Goal: Task Accomplishment & Management: Use online tool/utility

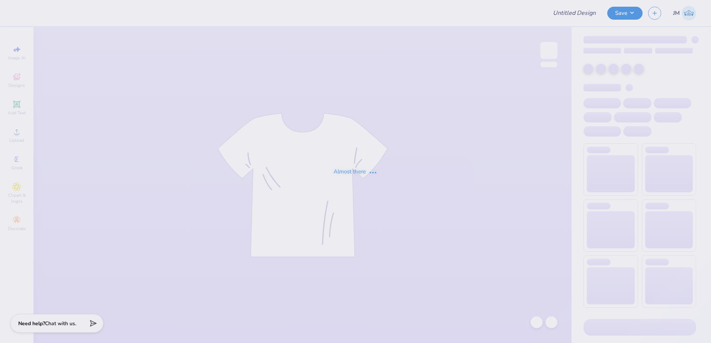
type input "Sweat Sets for Panhell!"
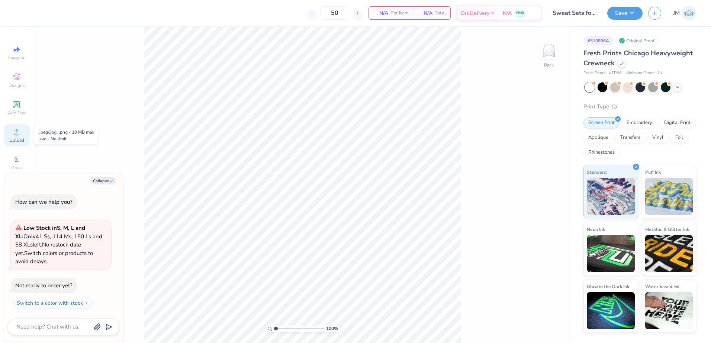
click at [19, 135] on icon at bounding box center [16, 131] width 9 height 9
click at [106, 178] on button "Collapse" at bounding box center [103, 181] width 25 height 8
type textarea "x"
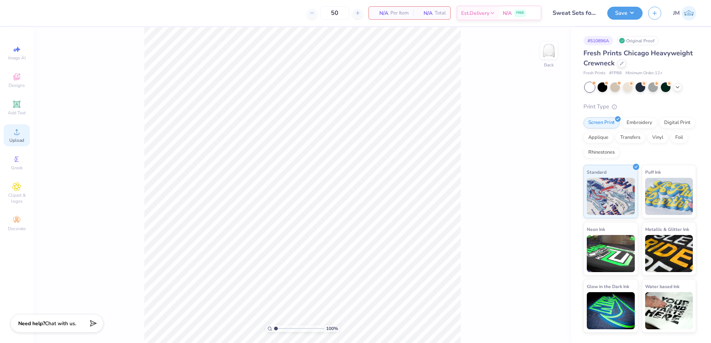
click at [18, 134] on icon at bounding box center [16, 131] width 5 height 5
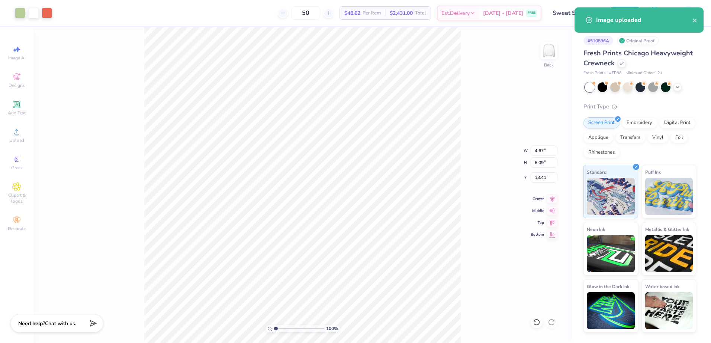
type input "4.67"
type input "6.09"
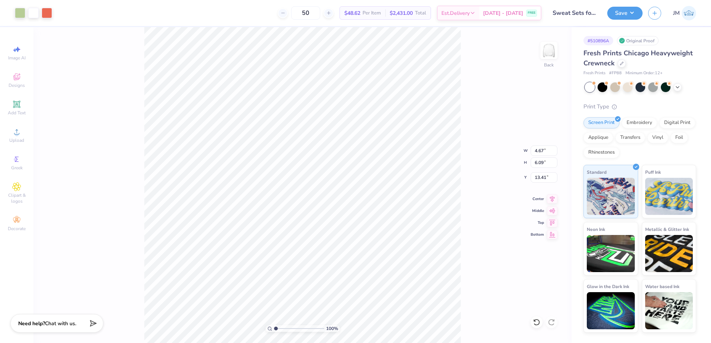
type input "4.70"
click at [19, 114] on span "Add Text" at bounding box center [17, 113] width 18 height 6
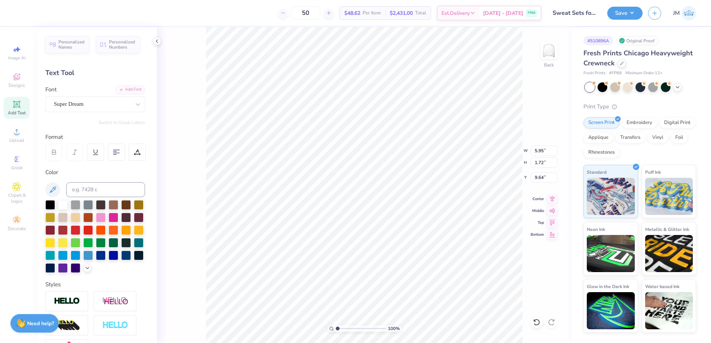
click at [125, 83] on div "Personalized Names Personalized Numbers Text Tool Add Font Font Super Dream Swi…" at bounding box center [94, 185] width 123 height 316
click at [126, 90] on div "Add Font" at bounding box center [130, 89] width 29 height 9
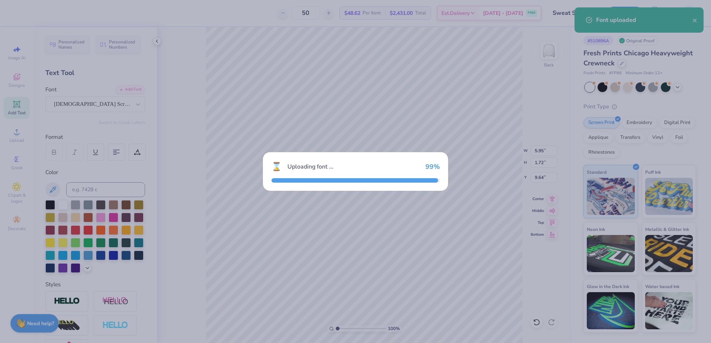
type input "8.84"
type input "2.06"
type input "9.47"
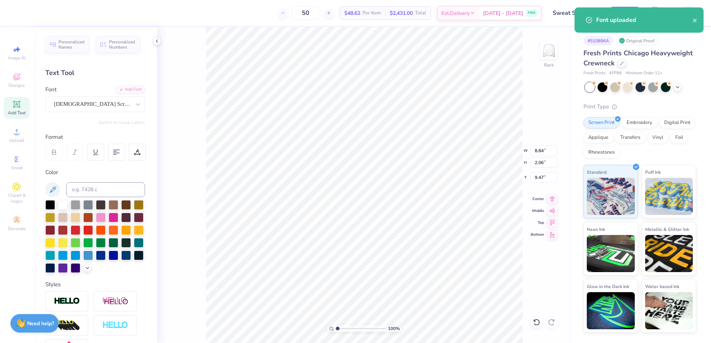
type input "4.67"
type input "6.09"
type input "4.70"
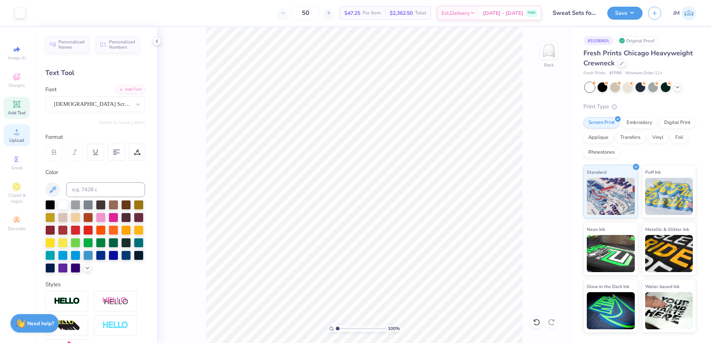
click at [16, 136] on circle at bounding box center [16, 134] width 4 height 4
type input "5.13"
type input "6.69"
type input "12.81"
type input "8.84"
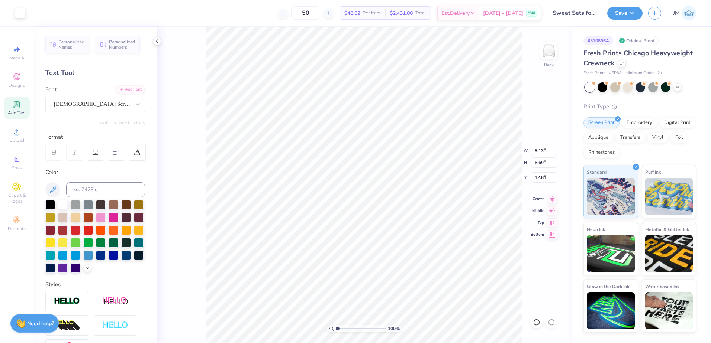
type input "2.06"
type input "9.47"
type input "5.13"
type input "6.69"
type input "2.78"
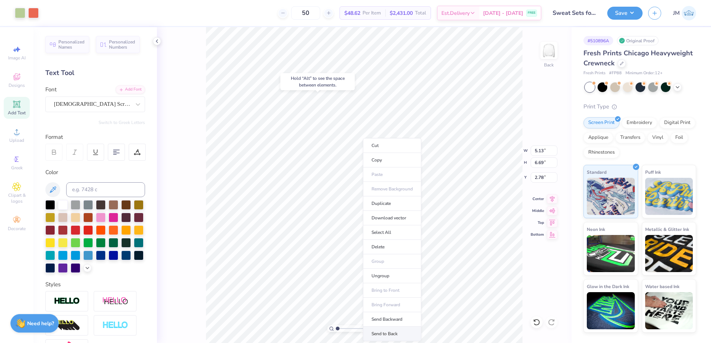
click at [389, 331] on li "Send to Back" at bounding box center [392, 334] width 58 height 14
type input "8.84"
type input "2.06"
type input "9.47"
type input "3.12"
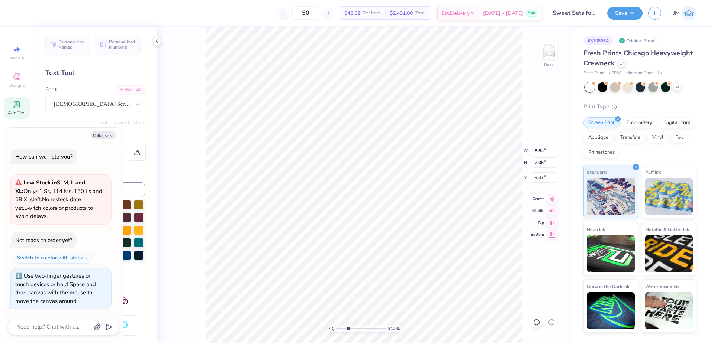
type textarea "x"
type input "3.12"
click at [348, 329] on input "range" at bounding box center [361, 329] width 50 height 7
type textarea "x"
type input "5.13"
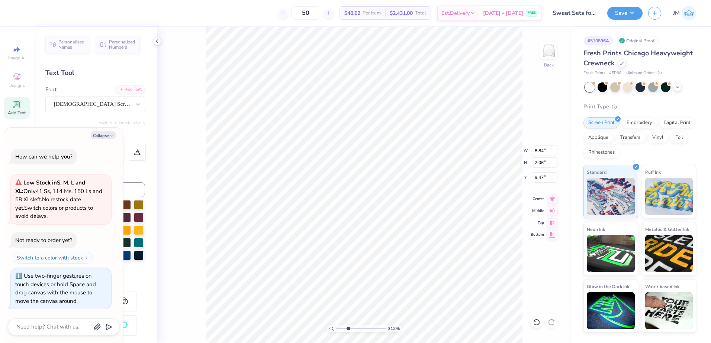
type input "6.69"
type input "2.78"
type textarea "x"
type input "8.84"
type input "2.06"
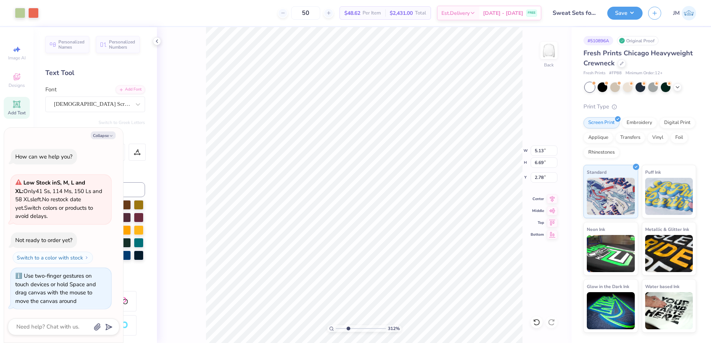
type input "9.47"
click at [105, 135] on button "Collapse" at bounding box center [103, 136] width 25 height 8
type textarea "x"
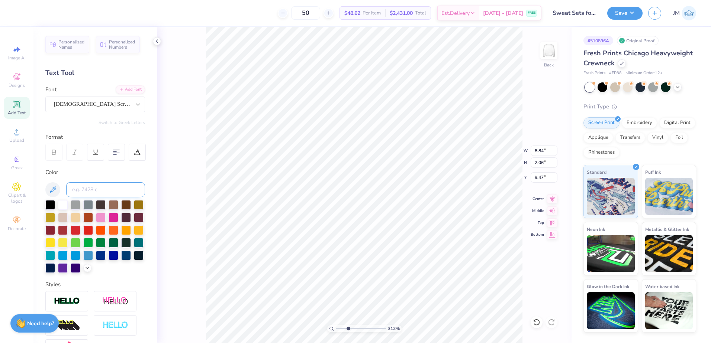
click at [97, 192] on input at bounding box center [105, 189] width 79 height 15
type input "7"
type input "5.13"
type input "6.69"
type input "2.78"
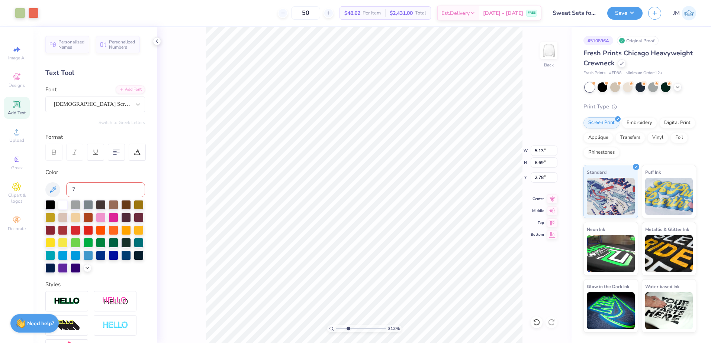
type input "8.84"
type input "2.06"
type input "9.47"
drag, startPoint x: 74, startPoint y: 188, endPoint x: 63, endPoint y: 188, distance: 10.4
click at [61, 188] on div "7" at bounding box center [95, 189] width 100 height 15
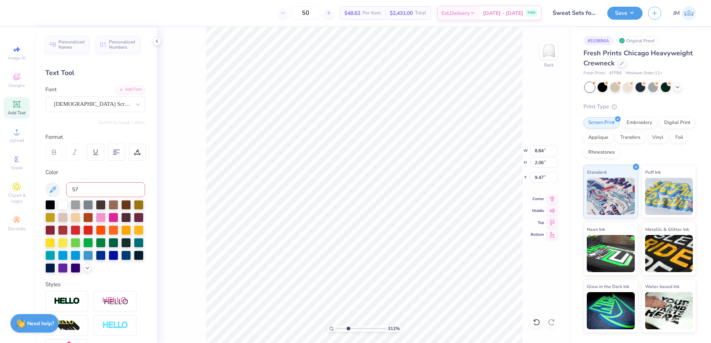
type input "578"
type textarea "Panhellenic"
type input "5.13"
type input "6.69"
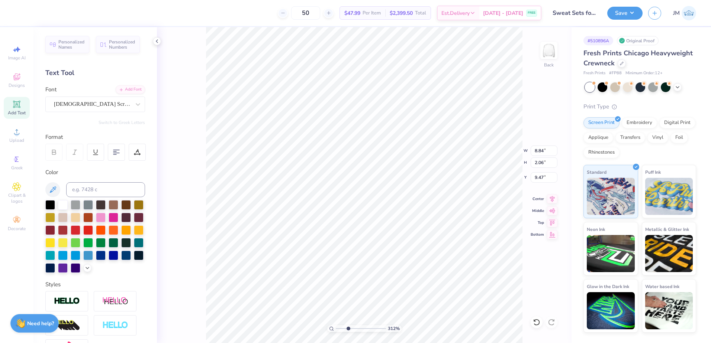
type input "2.78"
type input "7.79"
type input "1.65"
type input "9.67"
drag, startPoint x: 346, startPoint y: 329, endPoint x: 337, endPoint y: 323, distance: 11.0
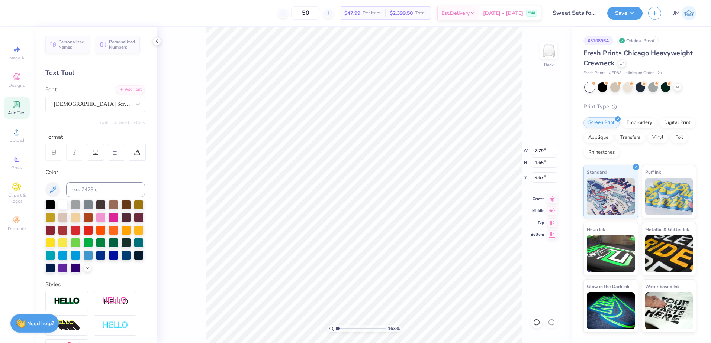
type input "1"
click at [337, 326] on input "range" at bounding box center [361, 329] width 50 height 7
type input "5.13"
type input "6.69"
type input "2.78"
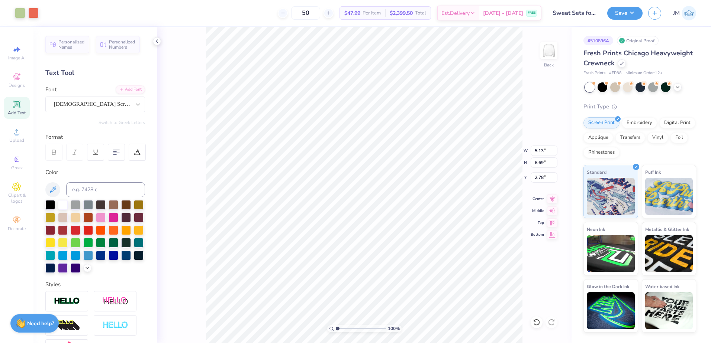
type input "3.59"
type input "4.68"
type input "4.69"
type input "7.79"
type input "1.65"
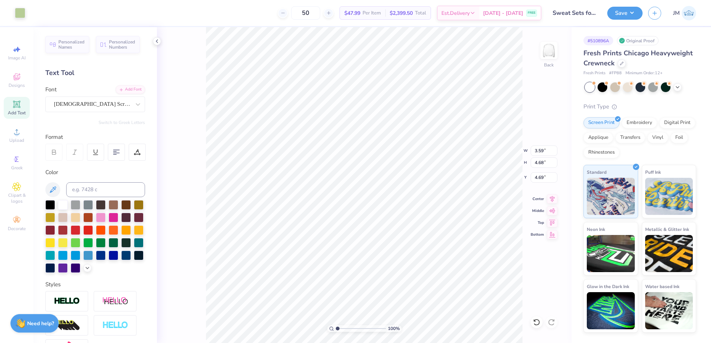
type input "9.67"
type input "2.01"
click at [342, 326] on input "range" at bounding box center [361, 329] width 50 height 7
type input "3.00"
type input "3.59"
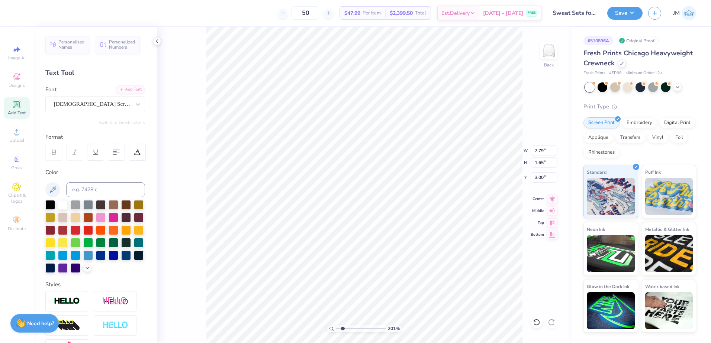
type input "4.68"
type input "7.24"
type input "7.79"
type input "1.65"
type input "5.38"
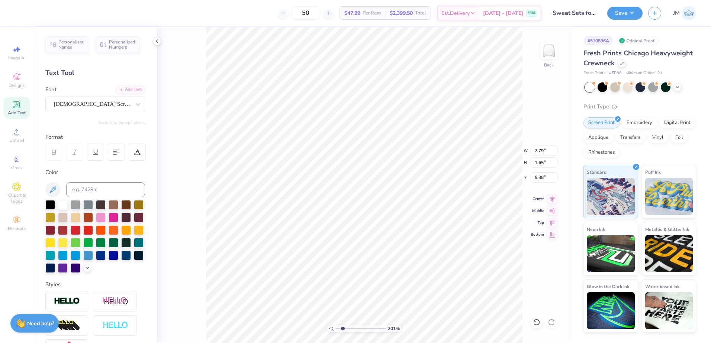
type input "8.86"
type input "1.88"
type input "5.18"
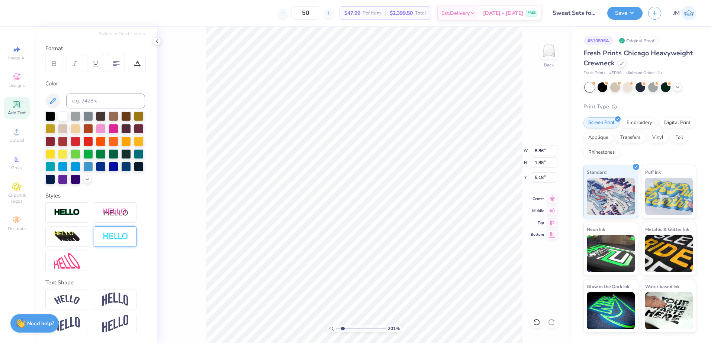
scroll to position [101, 0]
click at [65, 297] on img at bounding box center [67, 300] width 26 height 10
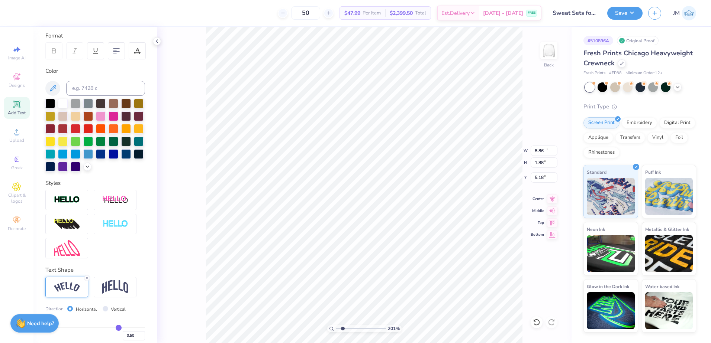
type input "10.11"
type input "3.03"
type input "5.15"
click at [337, 327] on input "range" at bounding box center [361, 329] width 50 height 7
type input "1.93"
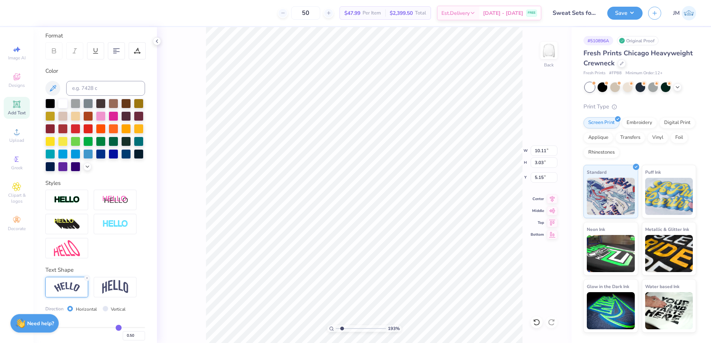
click at [342, 330] on input "range" at bounding box center [361, 329] width 50 height 7
type input "10.10"
type input "3.10"
type input "2.6"
click at [345, 328] on input "range" at bounding box center [361, 329] width 50 height 7
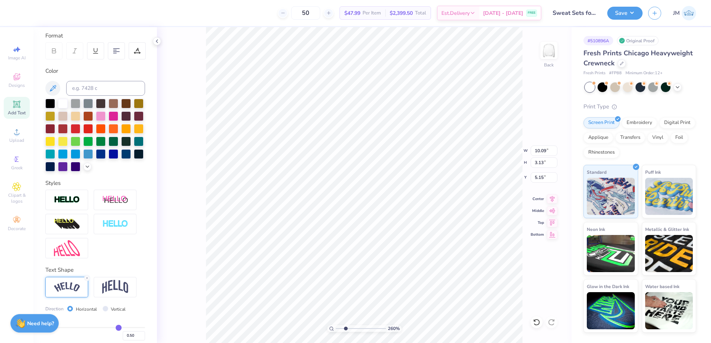
type input "10.09"
type input "3.13"
click at [342, 328] on input "range" at bounding box center [361, 329] width 50 height 7
click at [341, 327] on input "range" at bounding box center [361, 329] width 50 height 7
type input "2.38"
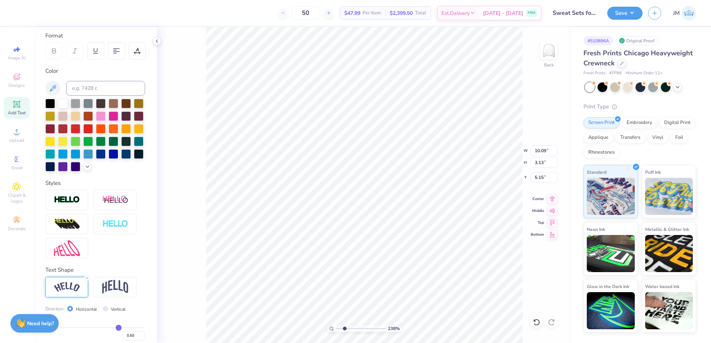
click at [344, 327] on input "range" at bounding box center [361, 329] width 50 height 7
type input "10.10"
type input "3.10"
click at [15, 106] on icon at bounding box center [17, 104] width 6 height 6
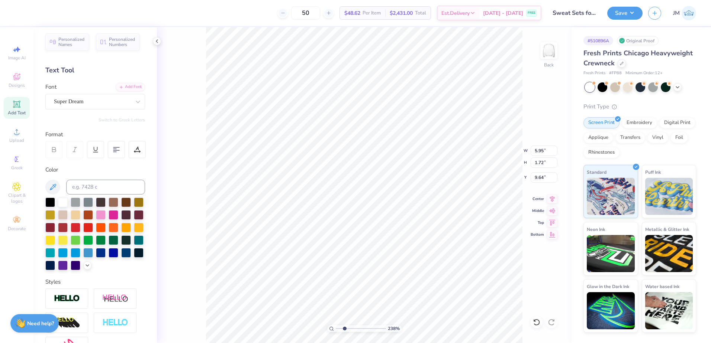
scroll to position [0, 0]
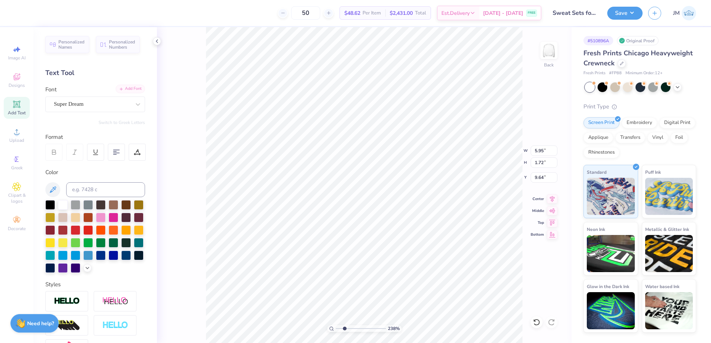
click at [130, 85] on div "Add Font" at bounding box center [130, 89] width 29 height 9
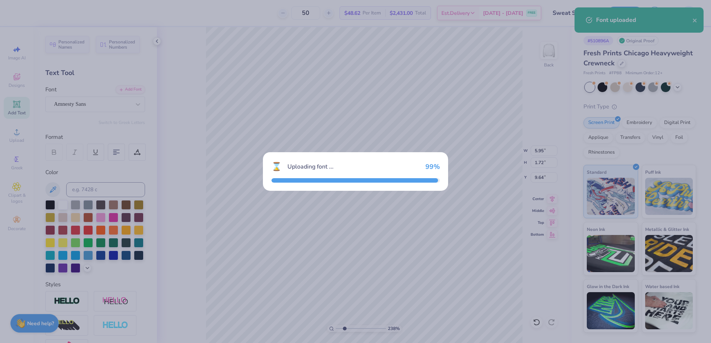
type input "5.99"
type input "1.45"
type input "9.77"
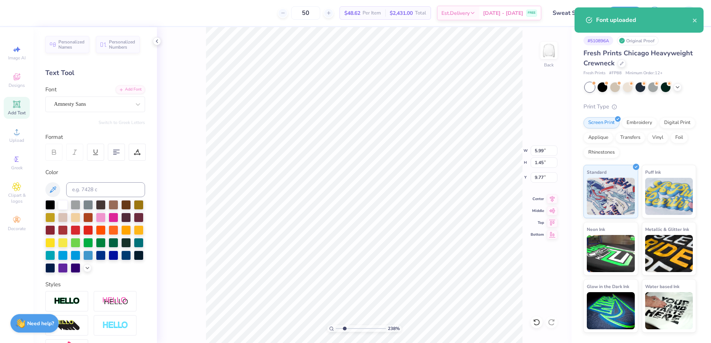
type input "3.59"
type input "4.68"
type input "7.24"
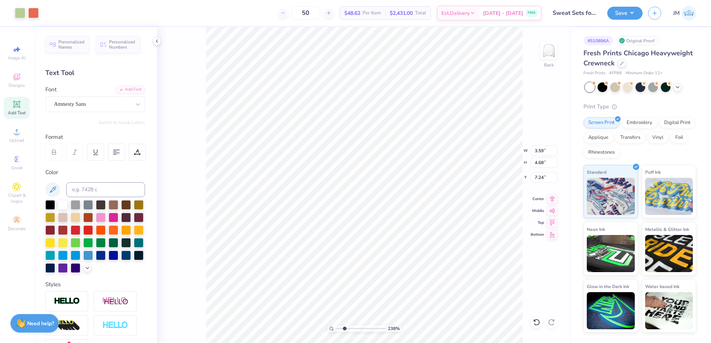
type input "5.99"
type input "1.45"
type input "12.84"
click at [97, 189] on input at bounding box center [105, 189] width 79 height 15
type input "7"
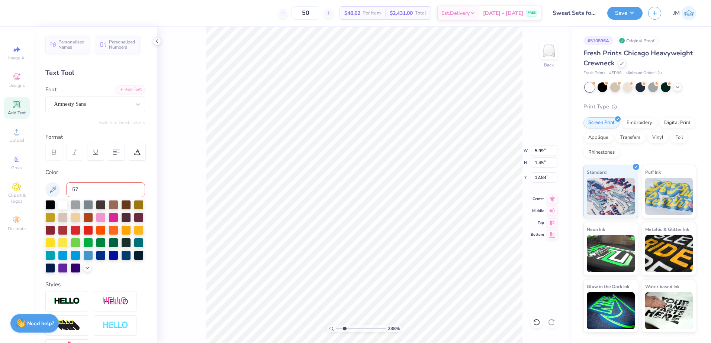
type input "578"
paste textarea "[US_STATE][GEOGRAPHIC_DATA]"
type textarea "[US_STATE][GEOGRAPHIC_DATA]"
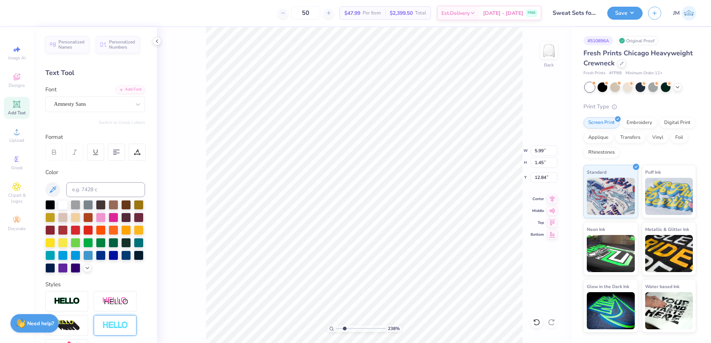
type input "3.59"
type input "4.68"
type input "7.24"
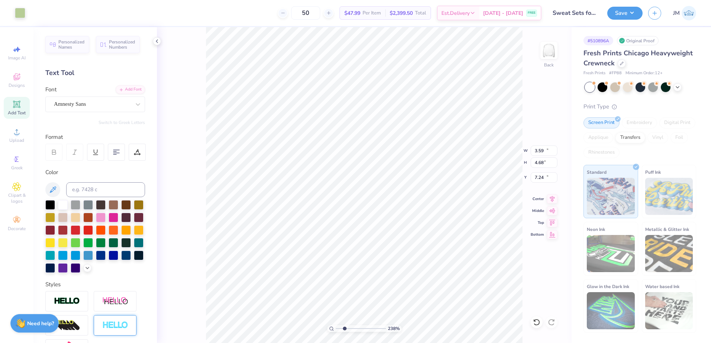
type input "17.05"
type input "0.92"
type input "13.11"
type input "1.56"
click at [340, 330] on input "range" at bounding box center [361, 329] width 50 height 7
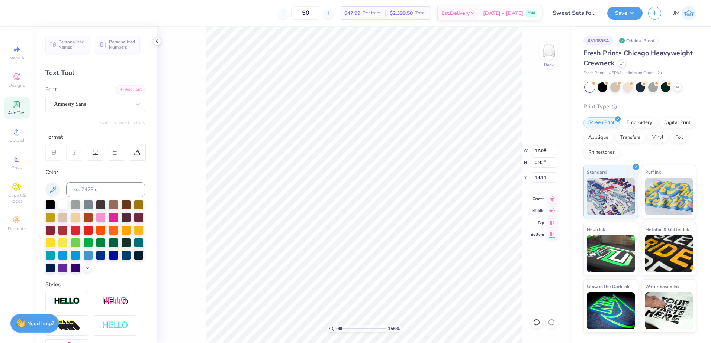
type input "7.38"
type input "0.40"
type input "12.31"
drag, startPoint x: 339, startPoint y: 329, endPoint x: 351, endPoint y: 324, distance: 13.2
type input "3.79"
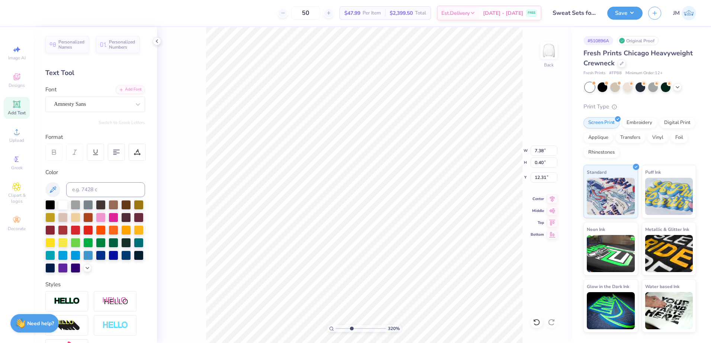
click at [351, 326] on input "range" at bounding box center [361, 329] width 50 height 7
type input "6.41"
type input "0.35"
type input "12.27"
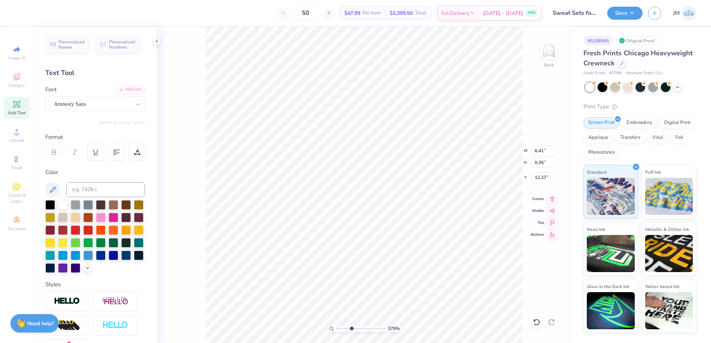
type textarea "TM"
drag, startPoint x: 347, startPoint y: 328, endPoint x: 364, endPoint y: 329, distance: 17.1
type input "6.33"
click at [364, 329] on input "range" at bounding box center [361, 329] width 50 height 7
type input "0.33"
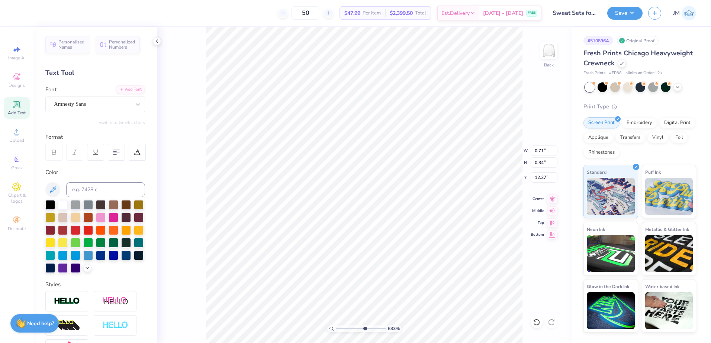
type input "0.16"
drag, startPoint x: 362, startPoint y: 327, endPoint x: 353, endPoint y: 326, distance: 9.1
click at [353, 326] on input "range" at bounding box center [361, 329] width 50 height 7
click at [373, 265] on li "Group" at bounding box center [381, 262] width 58 height 14
type input "2.9"
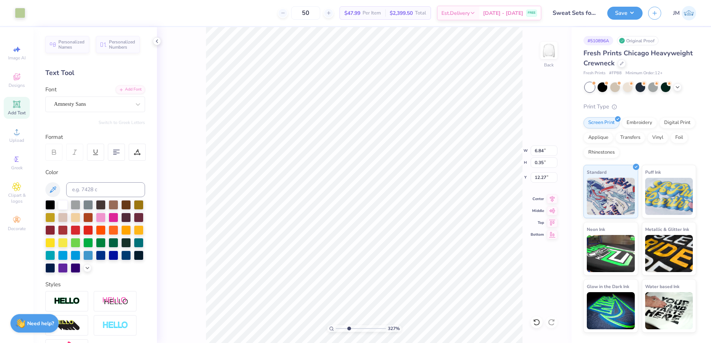
click at [347, 328] on input "range" at bounding box center [361, 329] width 50 height 7
type input "10.10"
type input "3.10"
type input "5.15"
click at [551, 198] on icon at bounding box center [552, 198] width 10 height 9
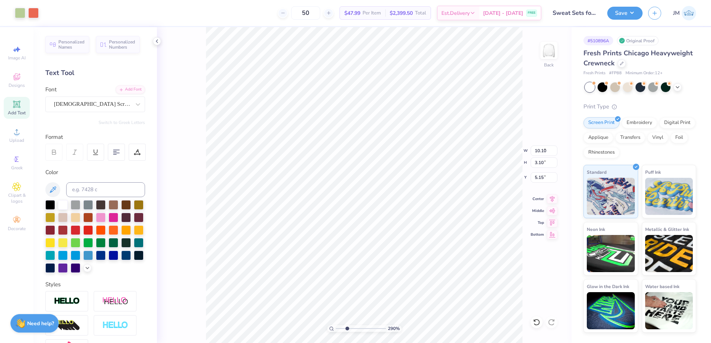
type input "3.59"
type input "4.68"
type input "7.24"
click at [554, 201] on icon at bounding box center [552, 198] width 10 height 9
type input "6.84"
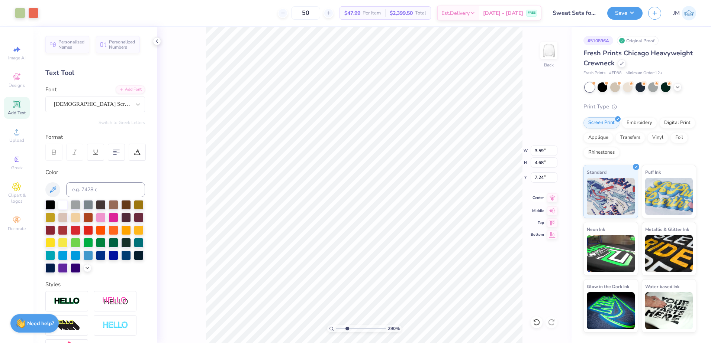
type input "0.35"
type input "12.27"
click at [550, 198] on icon at bounding box center [552, 198] width 5 height 6
click at [398, 260] on li "Group" at bounding box center [407, 260] width 58 height 14
click at [546, 150] on input "10.10" at bounding box center [543, 151] width 27 height 10
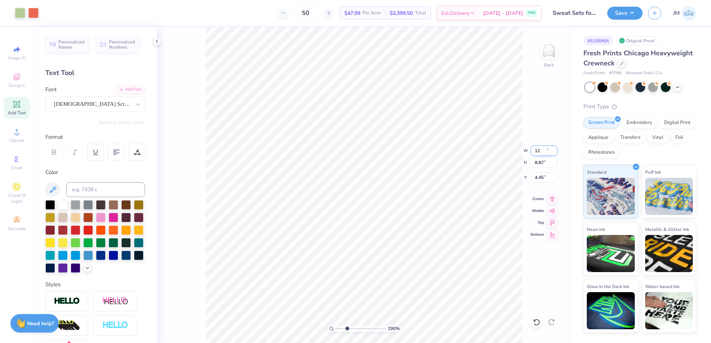
type input "12.00"
type input "8.87"
type input "4.45"
type input "1"
click at [337, 329] on input "range" at bounding box center [361, 329] width 50 height 7
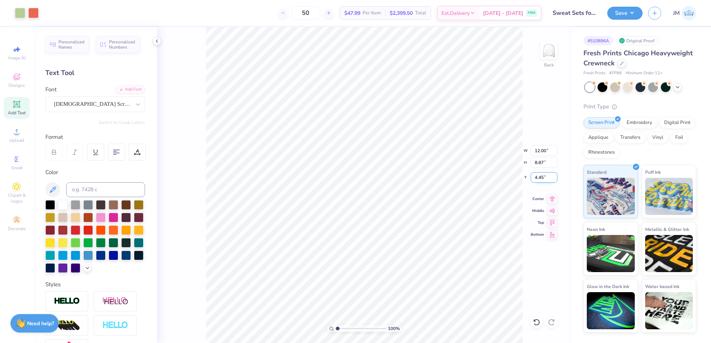
click at [543, 178] on input "4.45" at bounding box center [543, 177] width 27 height 10
click at [538, 163] on input "8.87" at bounding box center [543, 163] width 27 height 10
type input "3.00"
click at [550, 199] on icon at bounding box center [552, 198] width 10 height 9
type input "10.91"
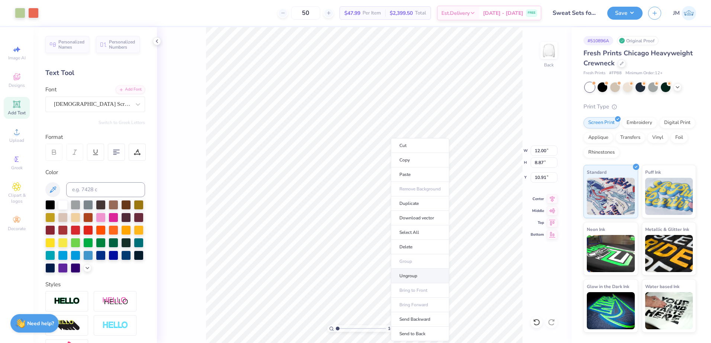
click at [413, 276] on li "Ungroup" at bounding box center [420, 276] width 58 height 14
type input "14.10"
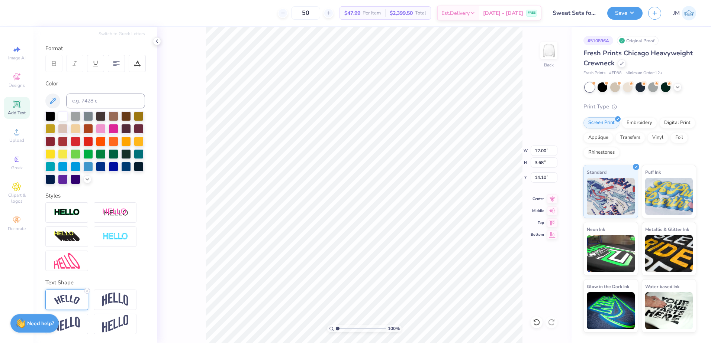
click at [87, 289] on icon at bounding box center [87, 291] width 4 height 4
type input "10.53"
type input "2.27"
type input "14.83"
click at [336, 327] on input "range" at bounding box center [361, 329] width 50 height 7
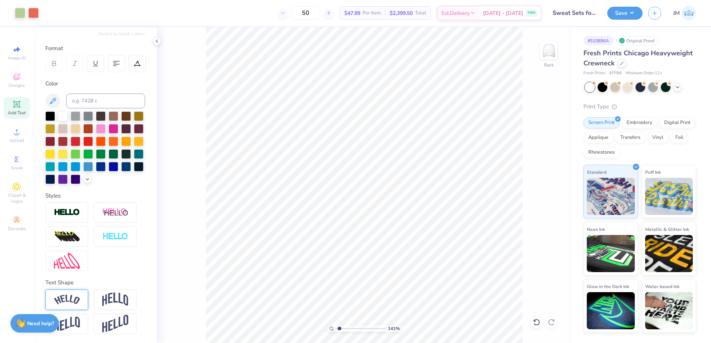
click at [339, 329] on input "range" at bounding box center [361, 329] width 50 height 7
click at [614, 16] on button "Save" at bounding box center [624, 12] width 35 height 13
click at [439, 276] on li "Ungroup" at bounding box center [444, 276] width 58 height 14
click at [343, 329] on input "range" at bounding box center [361, 329] width 50 height 7
type input "1.34"
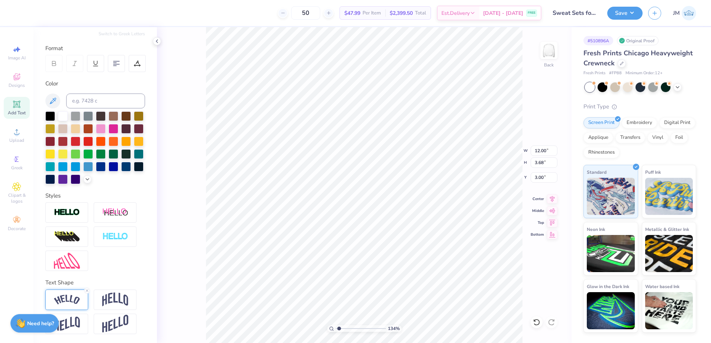
click at [339, 329] on input "range" at bounding box center [361, 329] width 50 height 7
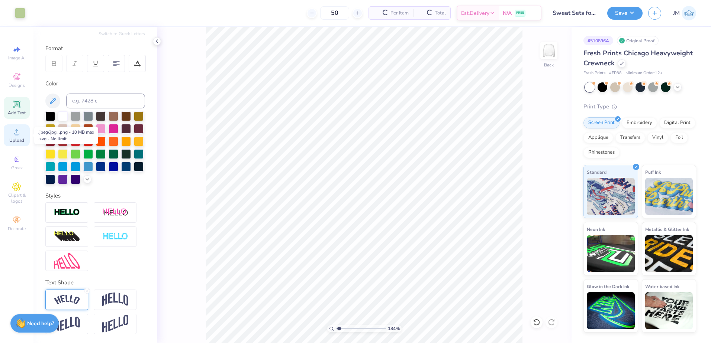
click at [19, 132] on icon at bounding box center [16, 131] width 9 height 9
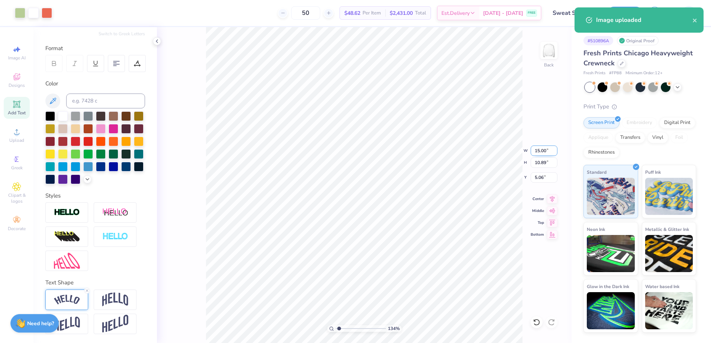
click at [538, 152] on input "15.00" at bounding box center [543, 151] width 27 height 10
type input "12.50"
type input "9.08"
type input "5.96"
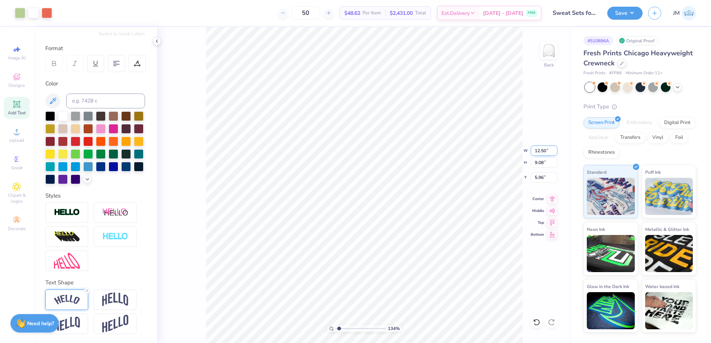
click at [538, 147] on input "12.50" at bounding box center [543, 151] width 27 height 10
type input "12.00"
type input "8.71"
click at [543, 179] on input "6.14" at bounding box center [543, 177] width 27 height 10
click at [538, 161] on input "8.71" at bounding box center [543, 163] width 27 height 10
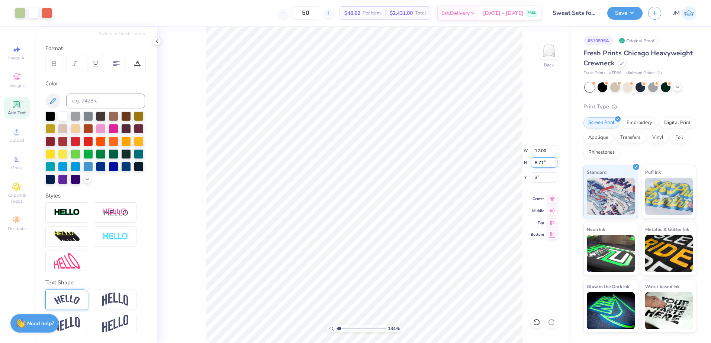
type input "3.00"
click at [376, 333] on li "Send to Back" at bounding box center [379, 334] width 58 height 14
type input "11.95"
click at [343, 327] on input "range" at bounding box center [361, 329] width 50 height 7
click at [340, 328] on input "range" at bounding box center [361, 329] width 50 height 7
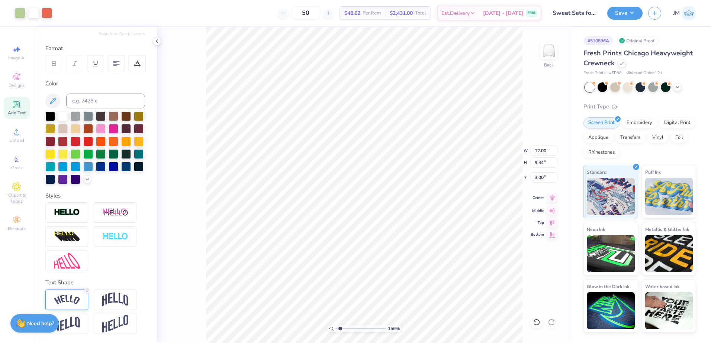
click at [551, 202] on icon at bounding box center [552, 198] width 10 height 9
click at [554, 199] on icon at bounding box center [552, 198] width 10 height 9
click at [388, 262] on li "Group" at bounding box center [391, 262] width 58 height 14
click at [339, 330] on input "range" at bounding box center [361, 329] width 50 height 7
type input "1"
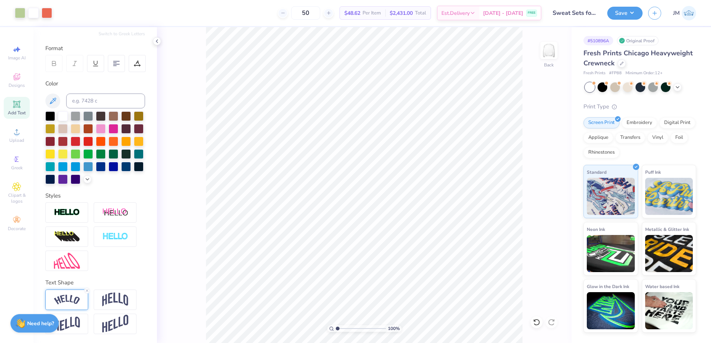
click at [336, 329] on input "range" at bounding box center [361, 329] width 50 height 7
click at [625, 7] on button "Save" at bounding box center [624, 12] width 35 height 13
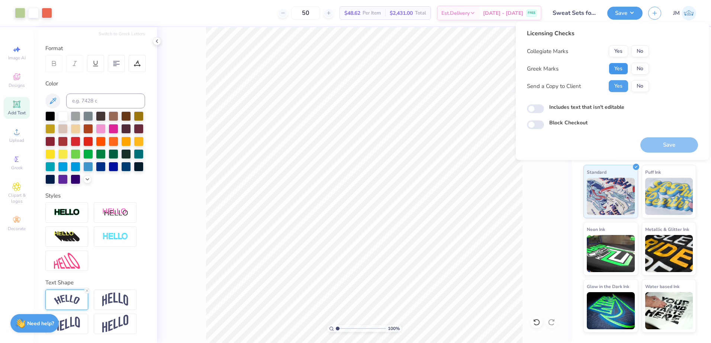
click at [622, 69] on button "Yes" at bounding box center [617, 69] width 19 height 12
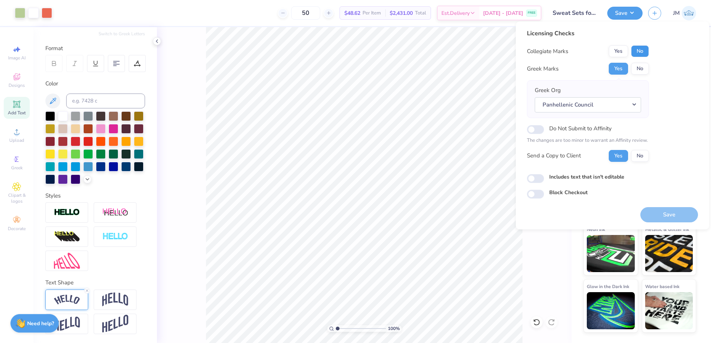
click at [644, 46] on button "No" at bounding box center [640, 51] width 18 height 12
click at [619, 53] on button "Yes" at bounding box center [617, 51] width 19 height 12
click at [670, 216] on button "Save" at bounding box center [669, 214] width 58 height 15
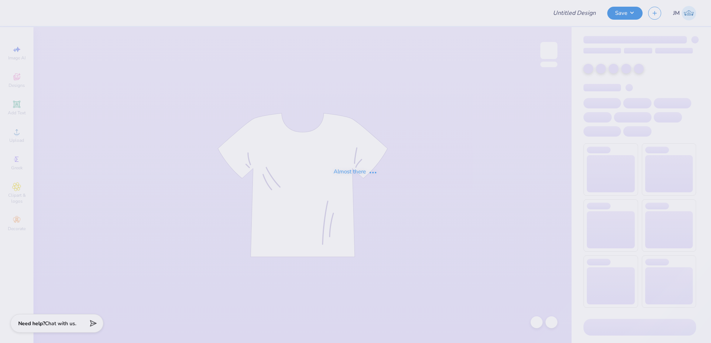
type input "Sweat Sets for Panhell!"
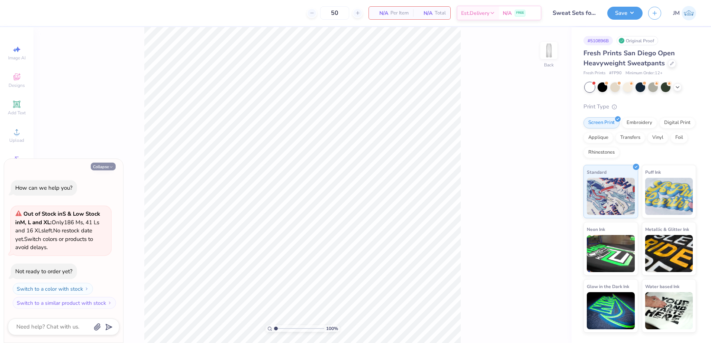
click at [106, 166] on button "Collapse" at bounding box center [103, 167] width 25 height 8
type textarea "x"
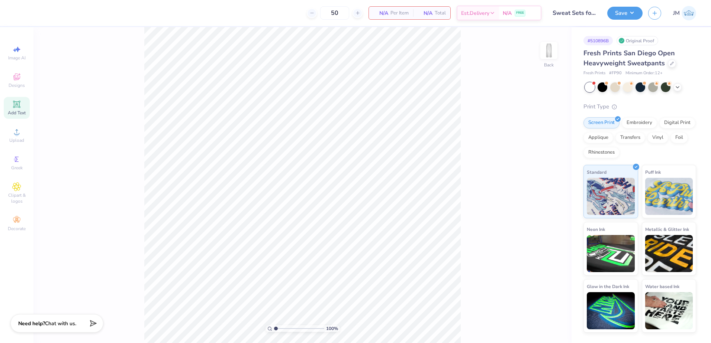
click at [15, 108] on icon at bounding box center [16, 104] width 9 height 9
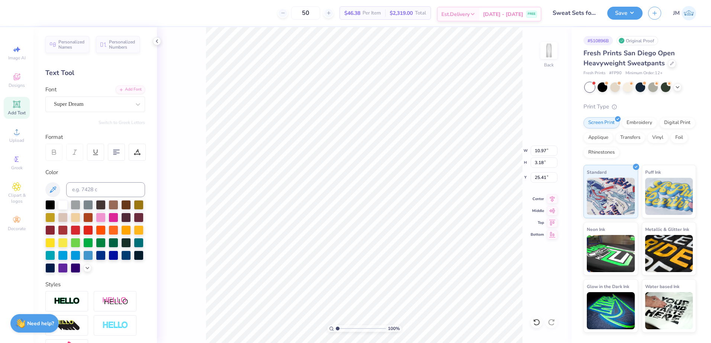
type input "10.70"
click at [92, 192] on input at bounding box center [105, 189] width 79 height 15
type input "578"
type input "10.85"
type input "3.14"
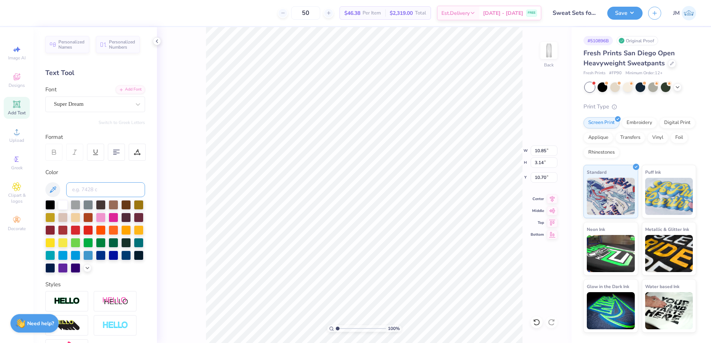
type input "10.72"
type input "6.65"
type input "1.92"
type input "11.93"
type input "9.75"
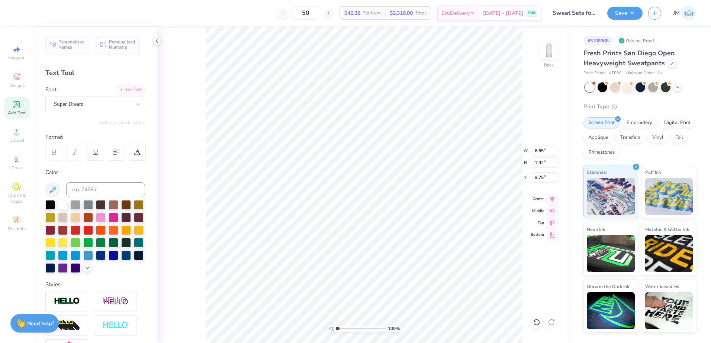
click at [122, 84] on div "Personalized Names Personalized Numbers Text Tool Add Font Font Super Dream Swi…" at bounding box center [94, 185] width 123 height 316
click at [122, 90] on div "Add Font" at bounding box center [130, 89] width 29 height 9
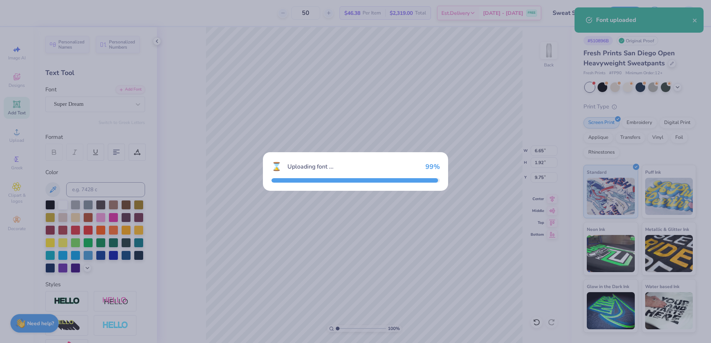
type input "9.87"
type input "2.30"
type input "9.56"
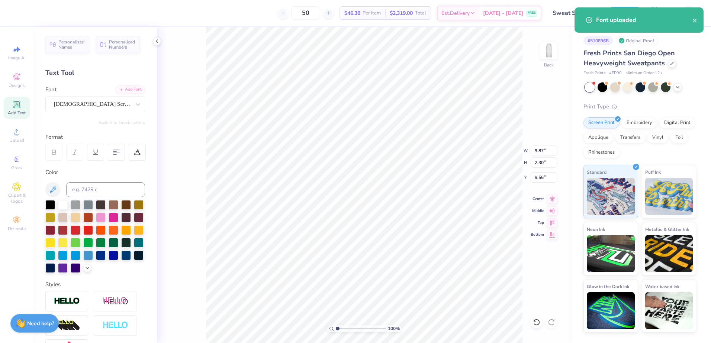
scroll to position [6, 1]
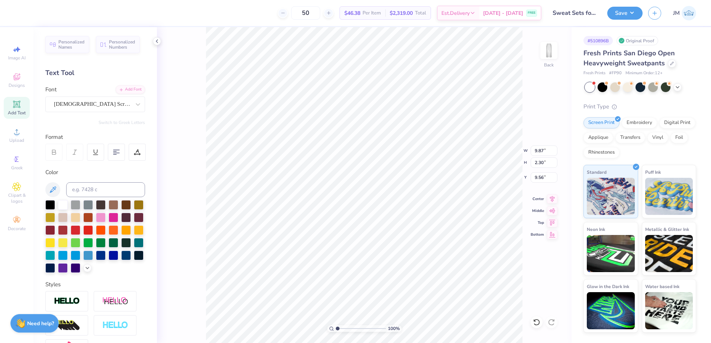
type textarea "Panhellenic"
type input "2.08"
click at [343, 329] on input "range" at bounding box center [361, 329] width 50 height 7
click at [536, 148] on input "8.70" at bounding box center [543, 151] width 27 height 10
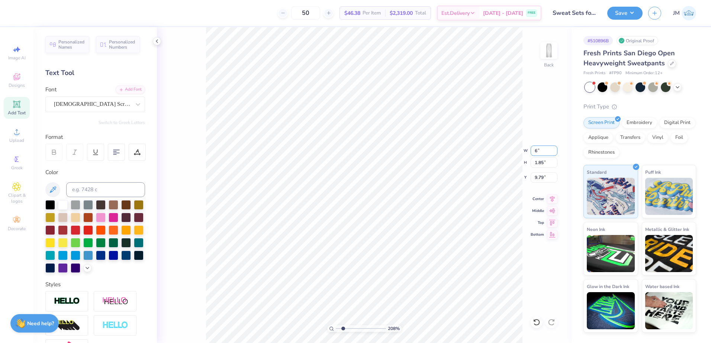
type input "6.00"
type input "1.27"
click at [538, 177] on input "4.61" at bounding box center [543, 177] width 27 height 10
click at [541, 161] on input "1.27" at bounding box center [543, 163] width 27 height 10
type input "4.00"
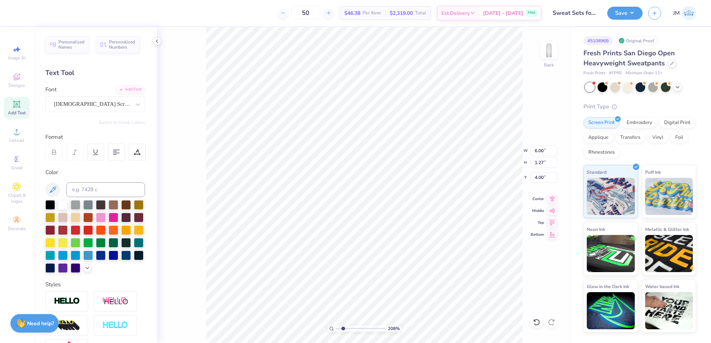
type input "4.14"
type input "5.75"
type input "5.79"
click at [127, 90] on div "Add Font" at bounding box center [130, 89] width 29 height 9
type input "6.07"
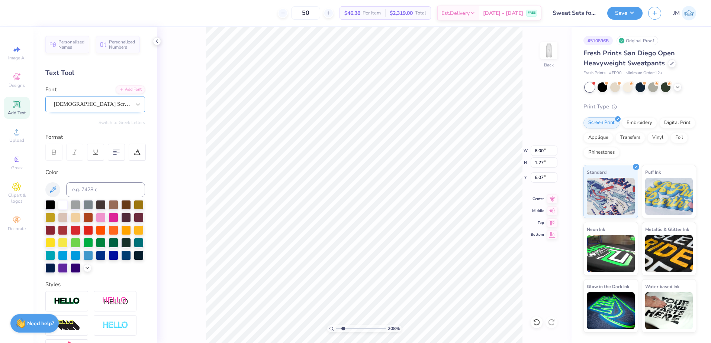
click at [88, 101] on div "[DEMOGRAPHIC_DATA] Scribe" at bounding box center [92, 104] width 78 height 12
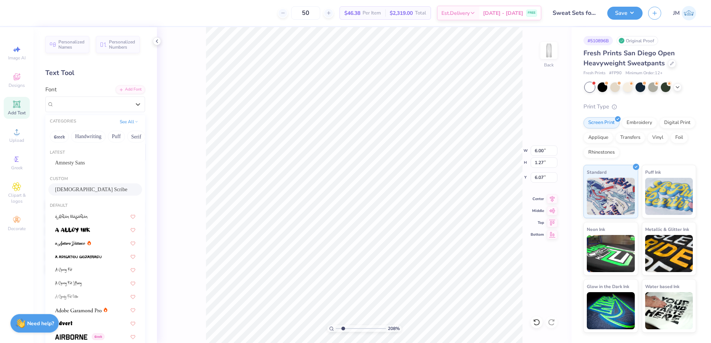
click at [81, 167] on span "Amnesty Sans" at bounding box center [70, 163] width 30 height 8
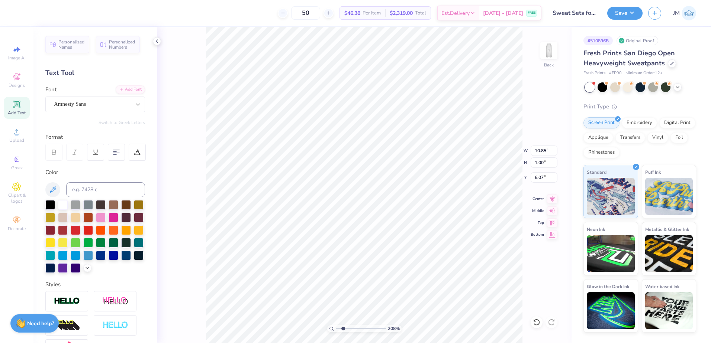
type input "10.85"
type input "1.00"
type input "6.20"
type textarea "[US_STATE][GEOGRAPHIC_DATA]"
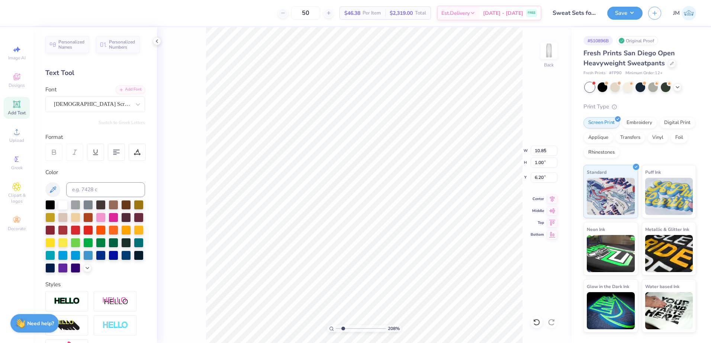
type input "6.00"
type input "1.27"
type input "4.14"
type input "10.84"
type input "0.58"
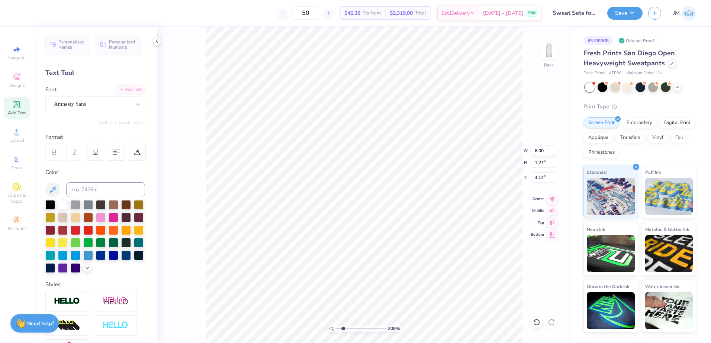
type input "6.38"
type input "5.97"
type input "0.32"
type input "6.64"
type input "6.00"
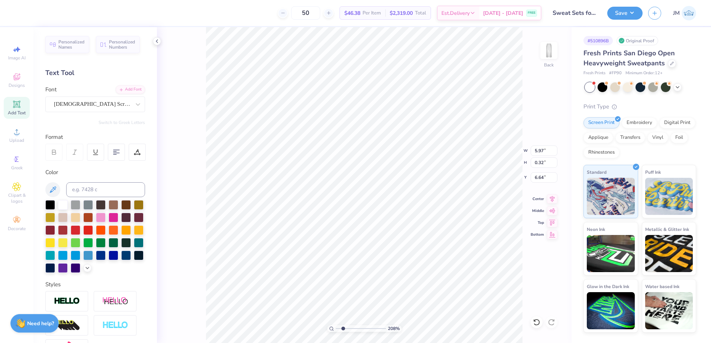
type input "1.27"
type input "4.14"
click at [346, 330] on input "range" at bounding box center [361, 329] width 50 height 7
click at [348, 330] on input "range" at bounding box center [361, 329] width 50 height 7
type input "3.2"
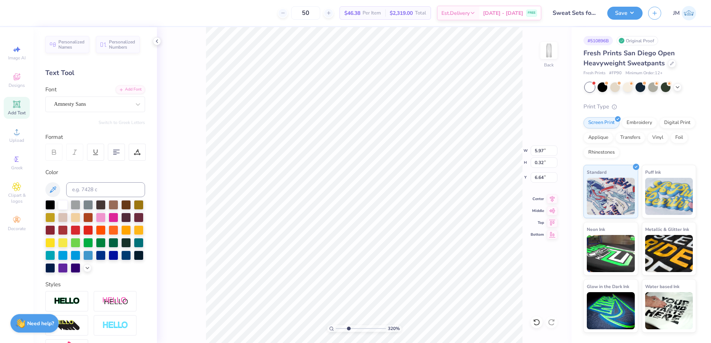
type input "5.91"
type input "5.43"
click at [359, 329] on input "range" at bounding box center [361, 329] width 50 height 7
click at [543, 152] on input "5.97" at bounding box center [543, 151] width 27 height 10
type input "5.00"
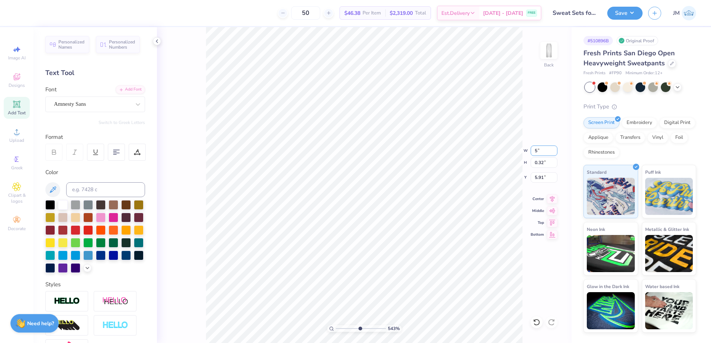
type input "0.27"
type input "5.94"
paste input "number"
type input "5.94"
type input "5.00"
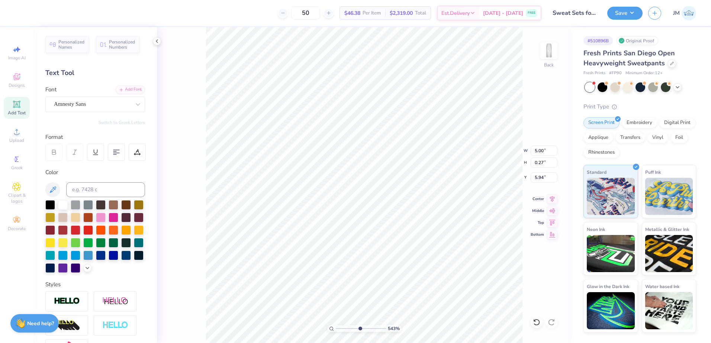
type input "6.75"
type textarea "TM"
type input "7"
click at [367, 329] on input "range" at bounding box center [361, 329] width 50 height 7
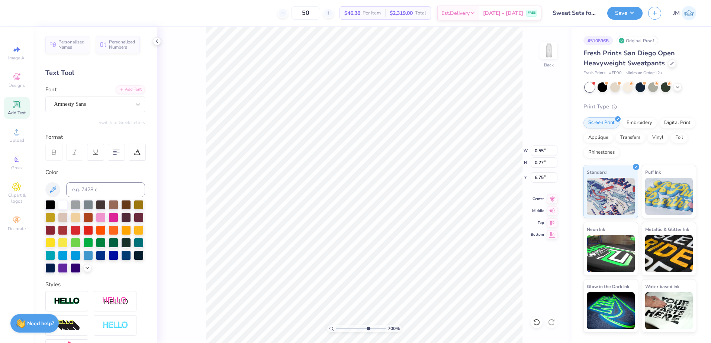
type input "5.94"
type input "0.39"
type input "0.19"
drag, startPoint x: 375, startPoint y: 329, endPoint x: 388, endPoint y: 326, distance: 14.1
click at [376, 330] on input "range" at bounding box center [361, 329] width 50 height 7
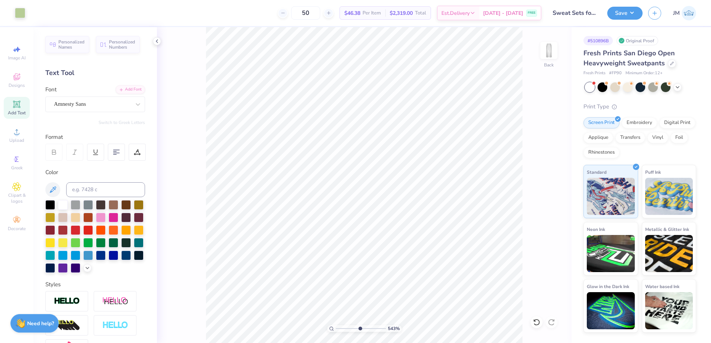
drag, startPoint x: 372, startPoint y: 327, endPoint x: 359, endPoint y: 321, distance: 14.3
click at [359, 326] on input "range" at bounding box center [361, 329] width 50 height 7
click at [410, 260] on li "Group" at bounding box center [408, 262] width 58 height 14
drag, startPoint x: 355, startPoint y: 331, endPoint x: 354, endPoint y: 326, distance: 4.8
type input "4.46"
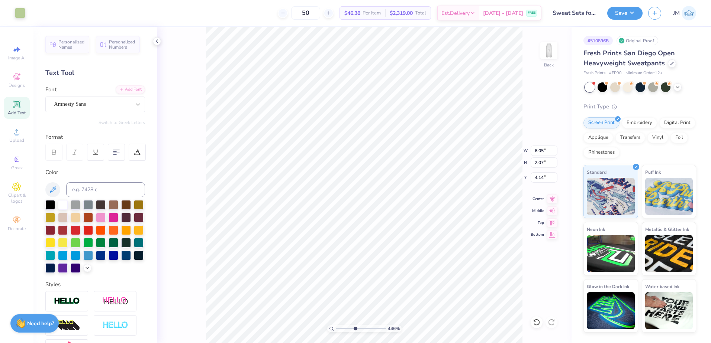
click at [355, 331] on input "range" at bounding box center [361, 329] width 50 height 7
click at [542, 176] on input "5.20" at bounding box center [543, 177] width 27 height 10
type input "5"
type input "4.00"
type input "4.02"
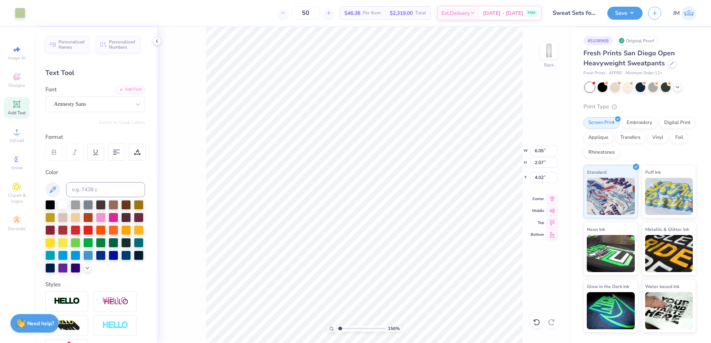
drag, startPoint x: 352, startPoint y: 331, endPoint x: 339, endPoint y: 325, distance: 13.6
type input "1.41"
click at [339, 326] on input "range" at bounding box center [361, 329] width 50 height 7
click at [541, 151] on input "6.05" at bounding box center [543, 151] width 27 height 10
type input "6.00"
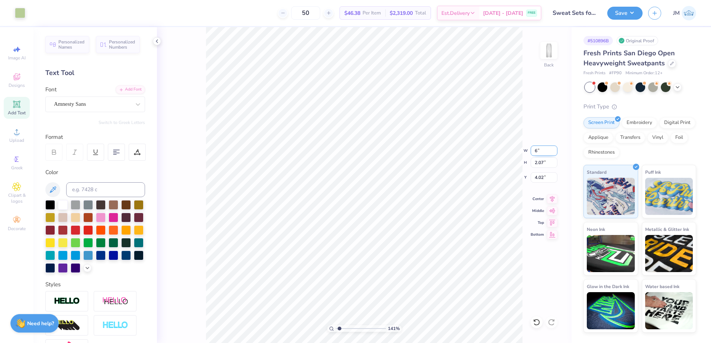
type input "2.05"
click at [545, 179] on input "4.03" at bounding box center [543, 177] width 27 height 10
click at [538, 162] on input "2.05" at bounding box center [543, 163] width 27 height 10
type input "4.00"
type input "17.33"
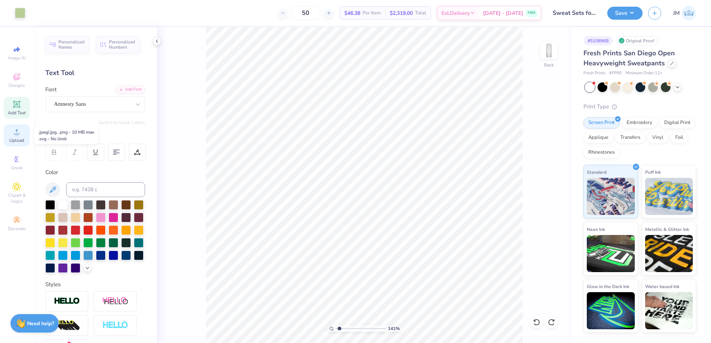
click at [15, 135] on circle at bounding box center [16, 134] width 4 height 4
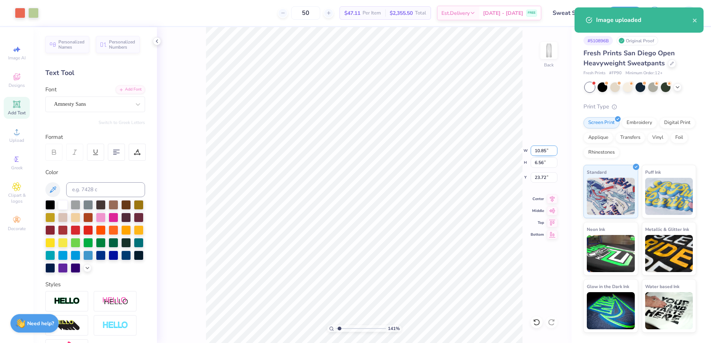
click at [540, 151] on input "10.85" at bounding box center [543, 151] width 27 height 10
type input "5.00"
type input "3.02"
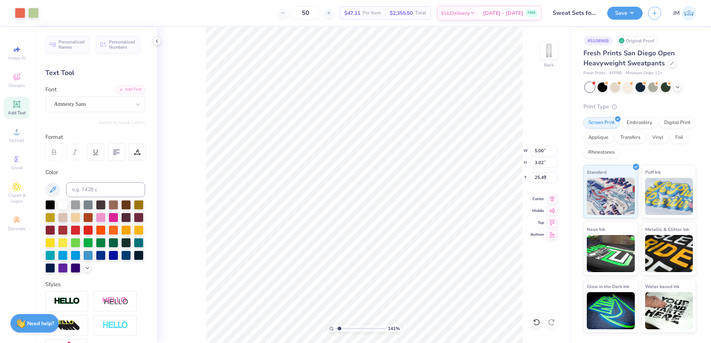
type input "6.68"
type input "3.46"
type input "2.09"
type input "7.61"
type input "6.00"
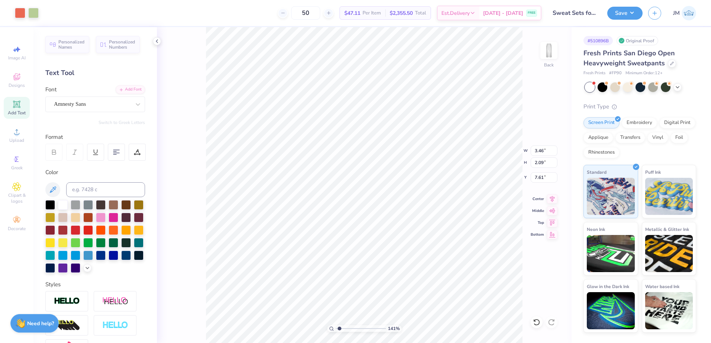
type input "2.05"
type input "4.00"
type input "3.46"
type input "2.09"
type input "7.61"
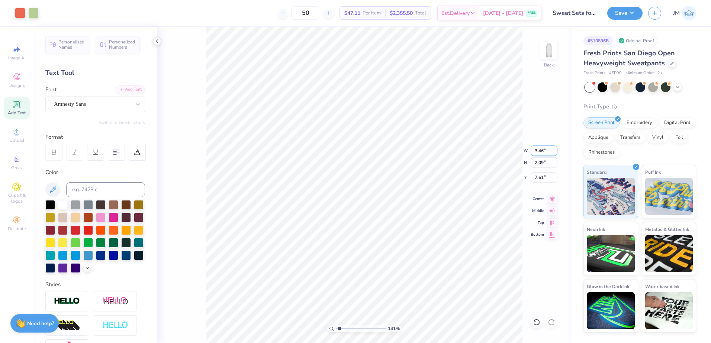
click at [537, 148] on input "3.46" at bounding box center [543, 151] width 27 height 10
type input "3.50"
type input "2.12"
type input "7.60"
type input "4.69"
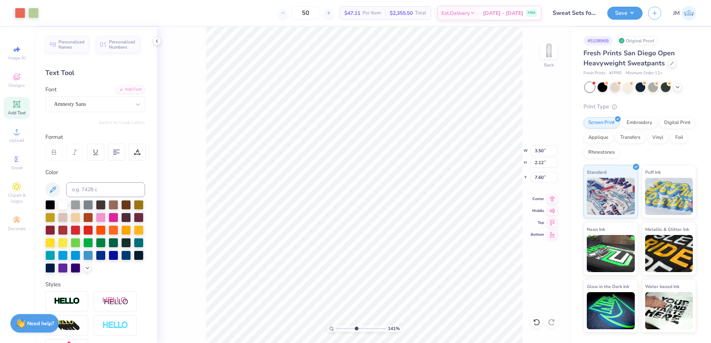
click at [356, 327] on input "range" at bounding box center [361, 329] width 50 height 7
click at [378, 327] on div "469 %" at bounding box center [364, 185] width 316 height 316
click at [553, 198] on icon at bounding box center [552, 198] width 10 height 9
type input "6.00"
type input "2.05"
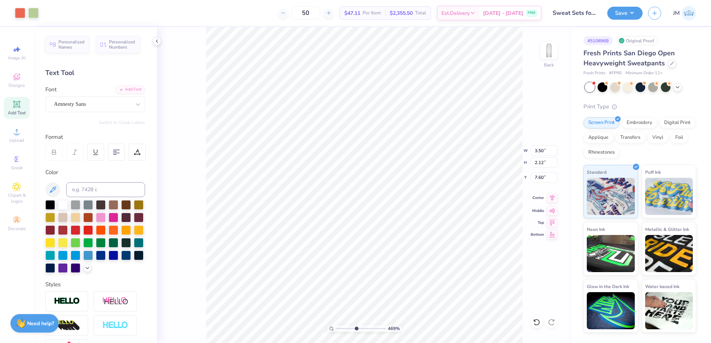
type input "4.00"
click at [431, 249] on li "Ungroup" at bounding box center [438, 246] width 58 height 14
type input "5.50"
type input "0.27"
click at [435, 227] on li "Group" at bounding box center [444, 232] width 58 height 14
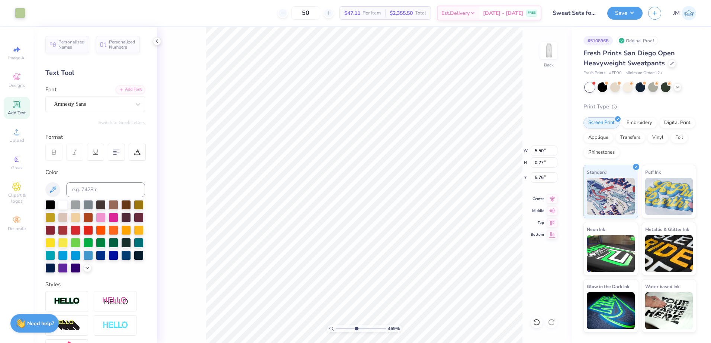
type input "5.48"
drag, startPoint x: 360, startPoint y: 330, endPoint x: 367, endPoint y: 326, distance: 7.5
type input "5.73"
click at [361, 330] on input "range" at bounding box center [361, 329] width 50 height 7
type input "4.09"
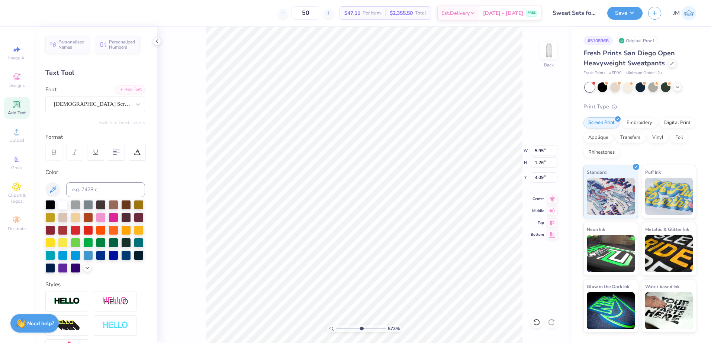
type input "5.50"
type input "0.27"
type input "5.45"
click at [554, 198] on icon at bounding box center [552, 198] width 10 height 9
type input "5.50"
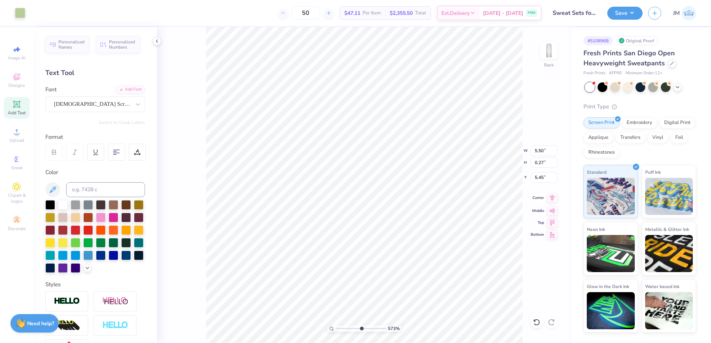
type input "0.27"
type input "5.45"
click at [551, 197] on icon at bounding box center [552, 198] width 10 height 9
click at [424, 259] on li "Group" at bounding box center [427, 262] width 58 height 14
type input "3.50"
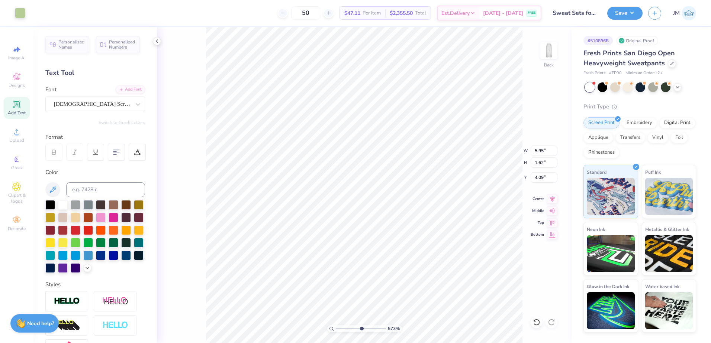
type input "2.12"
type input "5.90"
click at [411, 262] on li "Group" at bounding box center [410, 262] width 58 height 14
drag, startPoint x: 359, startPoint y: 330, endPoint x: 347, endPoint y: 327, distance: 11.6
type input "3.05"
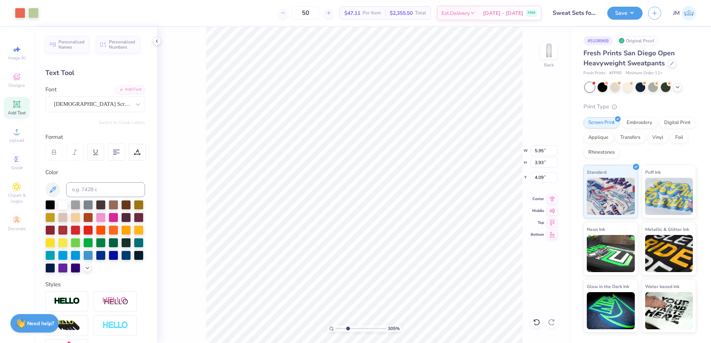
click at [347, 327] on input "range" at bounding box center [361, 329] width 50 height 7
click at [544, 152] on input "5.95" at bounding box center [543, 151] width 27 height 10
type input "6.00"
type input "3.96"
click at [540, 177] on input "4.07" at bounding box center [543, 177] width 27 height 10
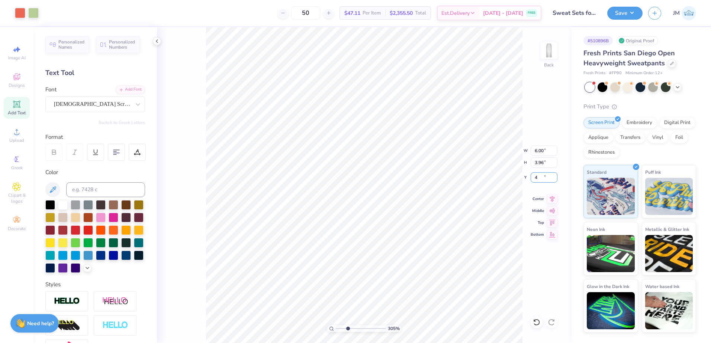
type input "4.00"
click at [551, 194] on icon at bounding box center [552, 198] width 10 height 9
click at [343, 328] on input "range" at bounding box center [361, 329] width 50 height 7
drag, startPoint x: 341, startPoint y: 328, endPoint x: 336, endPoint y: 324, distance: 6.4
type input "1"
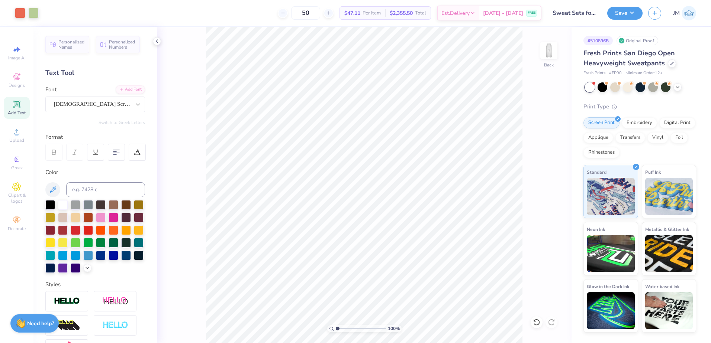
click at [336, 326] on input "range" at bounding box center [361, 329] width 50 height 7
click at [624, 12] on button "Save" at bounding box center [624, 12] width 35 height 13
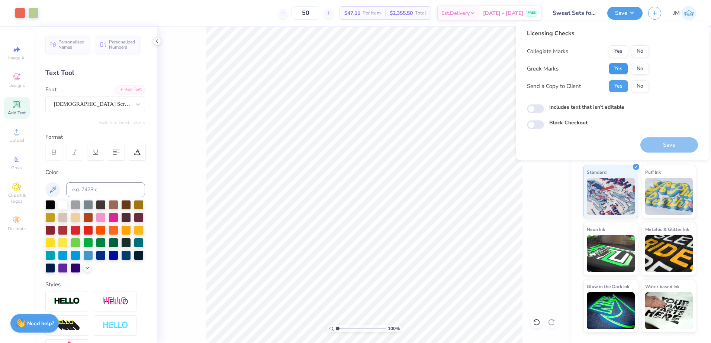
click at [620, 70] on button "Yes" at bounding box center [617, 69] width 19 height 12
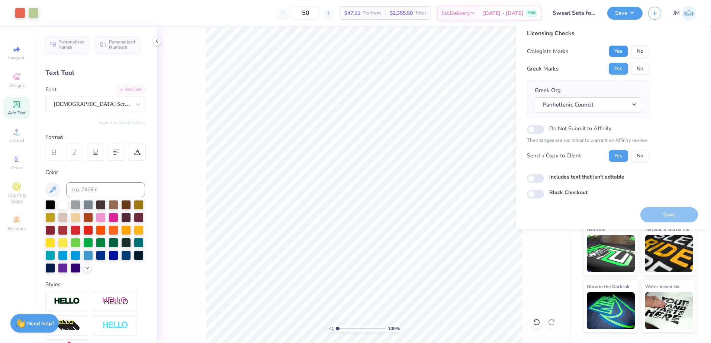
click at [618, 51] on button "Yes" at bounding box center [617, 51] width 19 height 12
click at [669, 213] on button "Save" at bounding box center [669, 214] width 58 height 15
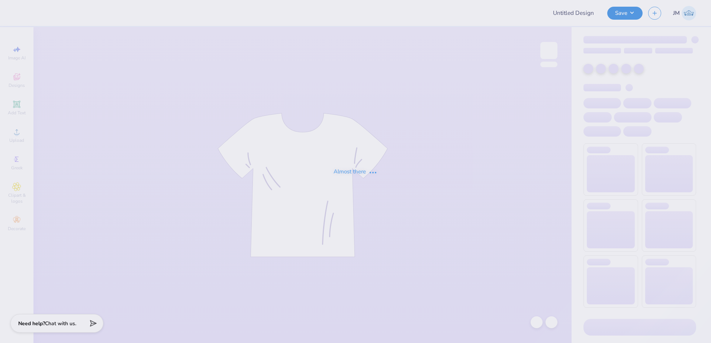
type input "Sweat Sets for Panhell!"
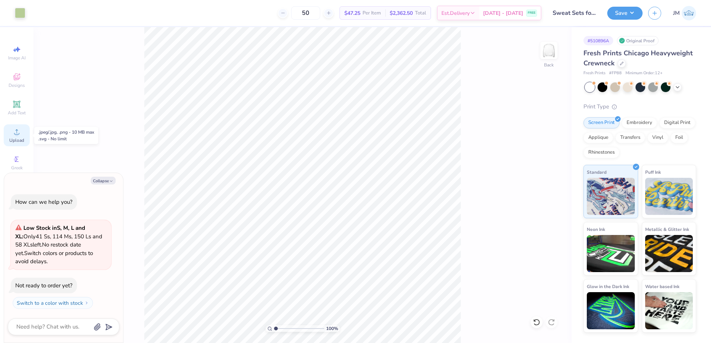
click at [21, 137] on span "Upload" at bounding box center [16, 140] width 15 height 6
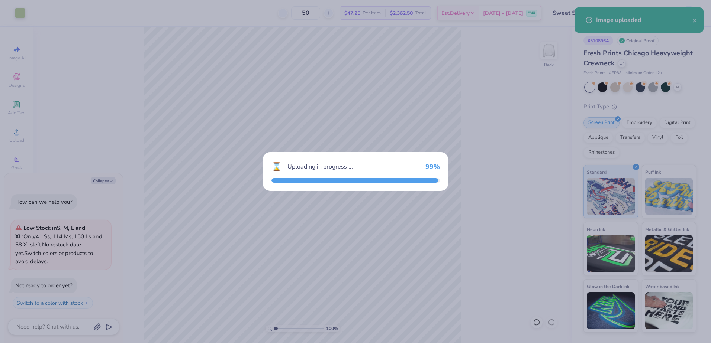
type textarea "x"
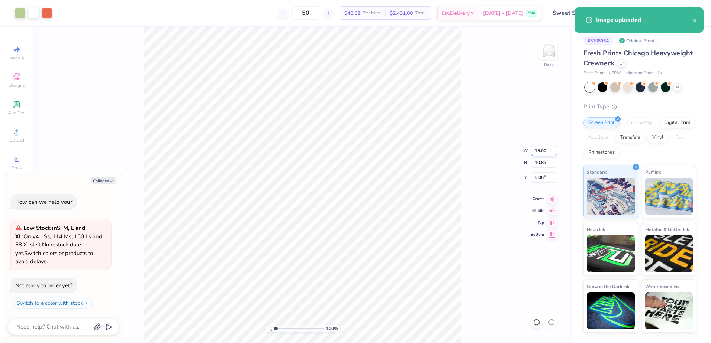
drag, startPoint x: 549, startPoint y: 146, endPoint x: 547, endPoint y: 152, distance: 5.5
click at [547, 151] on input "15.00" at bounding box center [543, 151] width 27 height 10
type input "12"
type textarea "x"
type input "12.00"
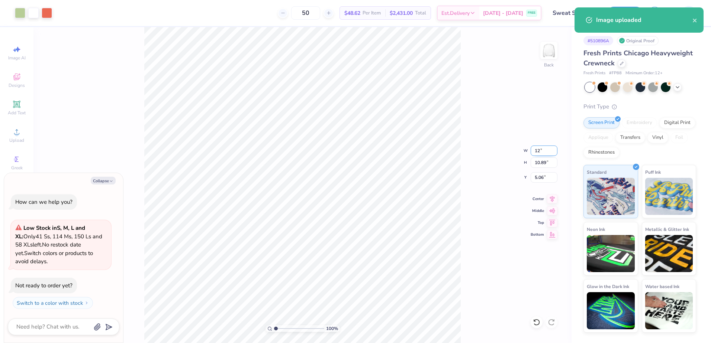
type input "8.71"
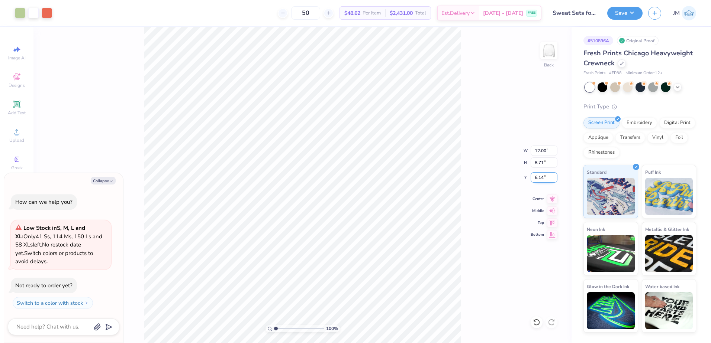
click at [542, 177] on input "6.14" at bounding box center [543, 177] width 27 height 10
type input "3"
click at [537, 163] on input "8.71" at bounding box center [543, 163] width 27 height 10
type textarea "x"
type input "3.00"
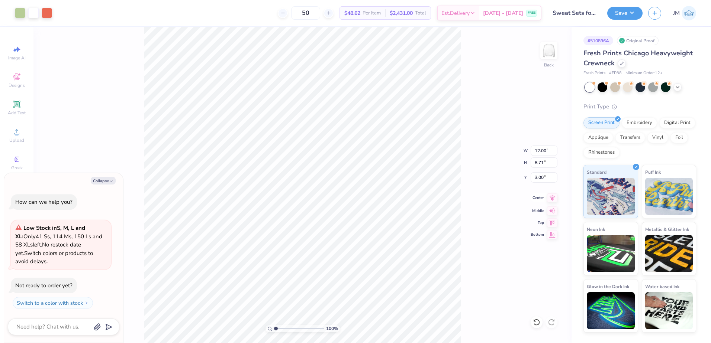
click at [553, 196] on icon at bounding box center [552, 198] width 10 height 9
type textarea "x"
type input "2.45"
click at [283, 330] on input "range" at bounding box center [299, 329] width 50 height 7
click at [20, 130] on icon at bounding box center [16, 131] width 9 height 9
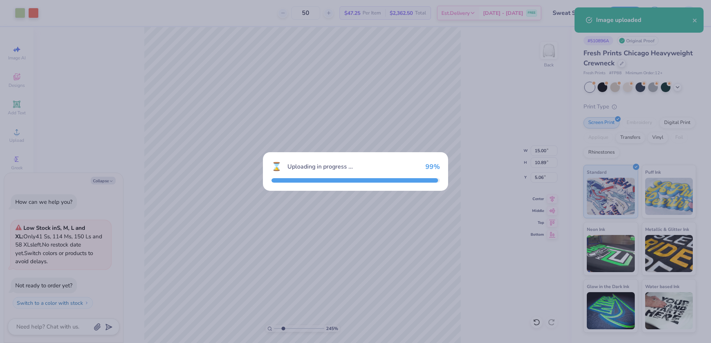
type textarea "x"
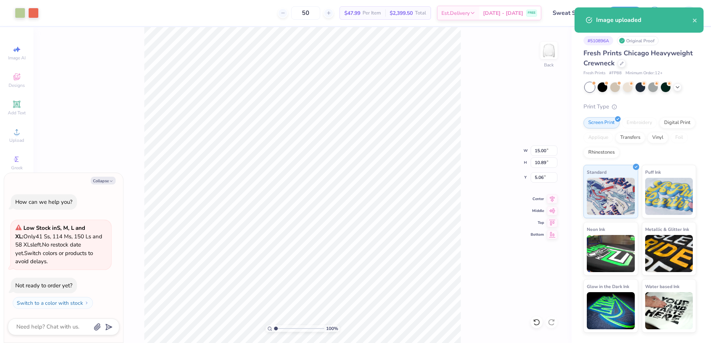
drag, startPoint x: 281, startPoint y: 329, endPoint x: 272, endPoint y: 326, distance: 9.7
type input "1"
click at [274, 326] on input "range" at bounding box center [299, 329] width 50 height 7
click at [540, 148] on input "15.00" at bounding box center [543, 151] width 27 height 10
type input "12"
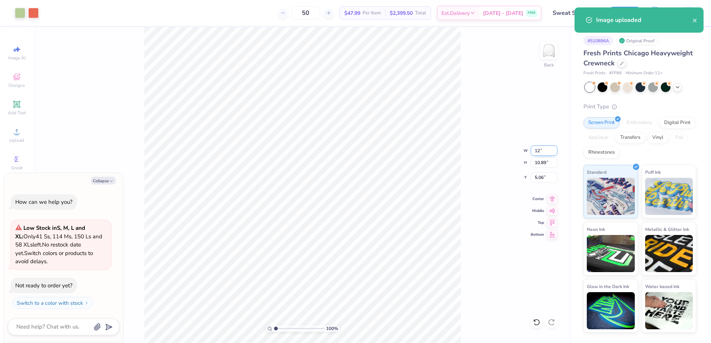
type textarea "x"
type input "12.00"
type input "8.71"
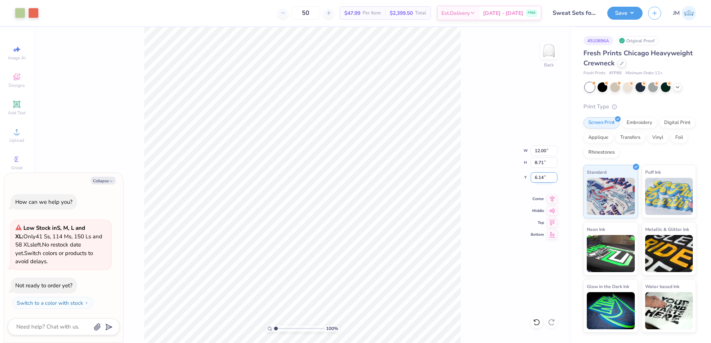
click at [538, 174] on input "6.14" at bounding box center [543, 177] width 27 height 10
type input "3"
click at [538, 165] on input "8.71" at bounding box center [543, 163] width 27 height 10
type textarea "x"
type input "3.00"
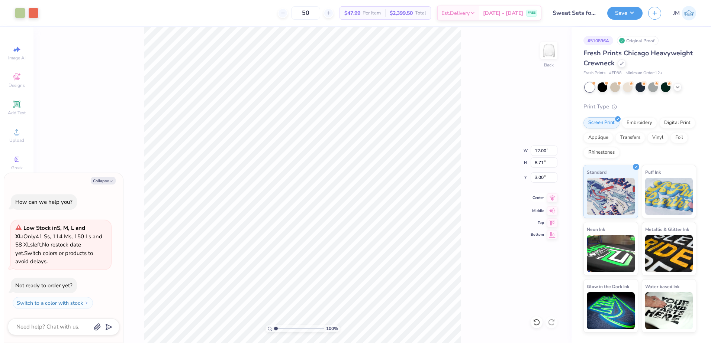
click at [554, 198] on icon at bounding box center [552, 198] width 10 height 9
click at [333, 258] on li "Group" at bounding box center [331, 261] width 58 height 14
click at [626, 12] on button "Save" at bounding box center [624, 12] width 35 height 13
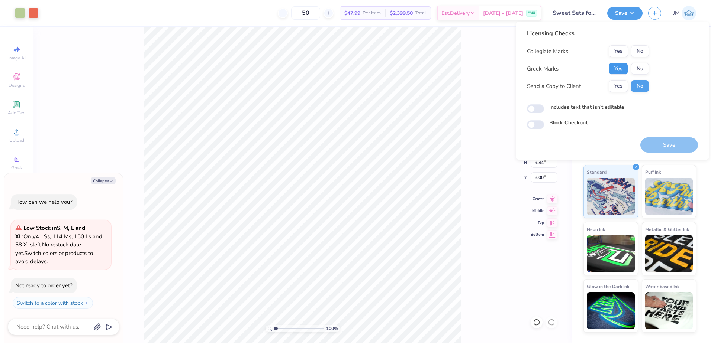
click at [617, 71] on button "Yes" at bounding box center [617, 69] width 19 height 12
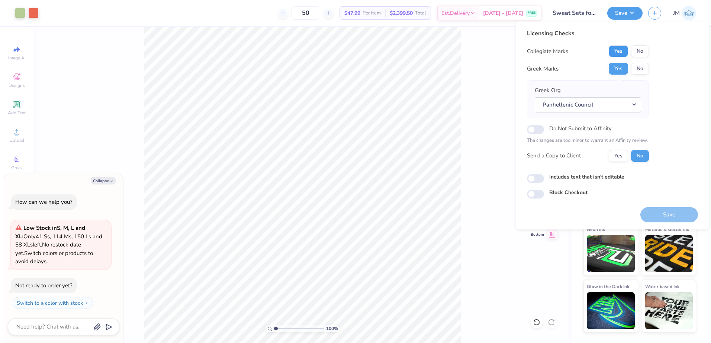
click at [613, 50] on button "Yes" at bounding box center [617, 51] width 19 height 12
click at [674, 210] on div "Save" at bounding box center [669, 210] width 58 height 23
click at [670, 213] on button "Save" at bounding box center [669, 214] width 58 height 15
type textarea "x"
